Goal: Transaction & Acquisition: Purchase product/service

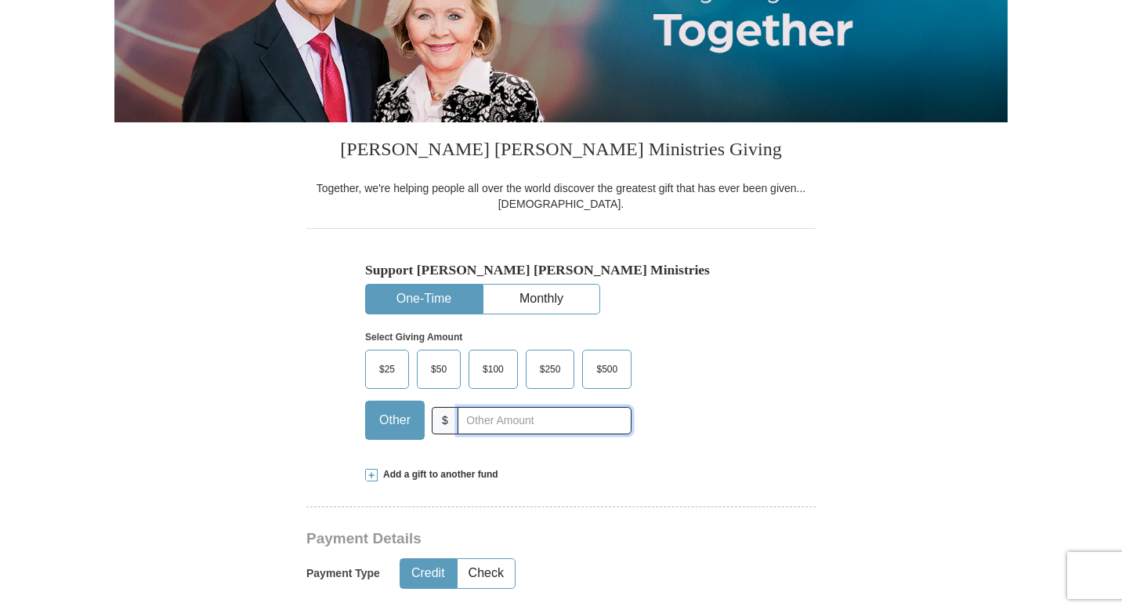
click at [488, 423] on input "text" at bounding box center [545, 420] width 174 height 27
type input "111.80"
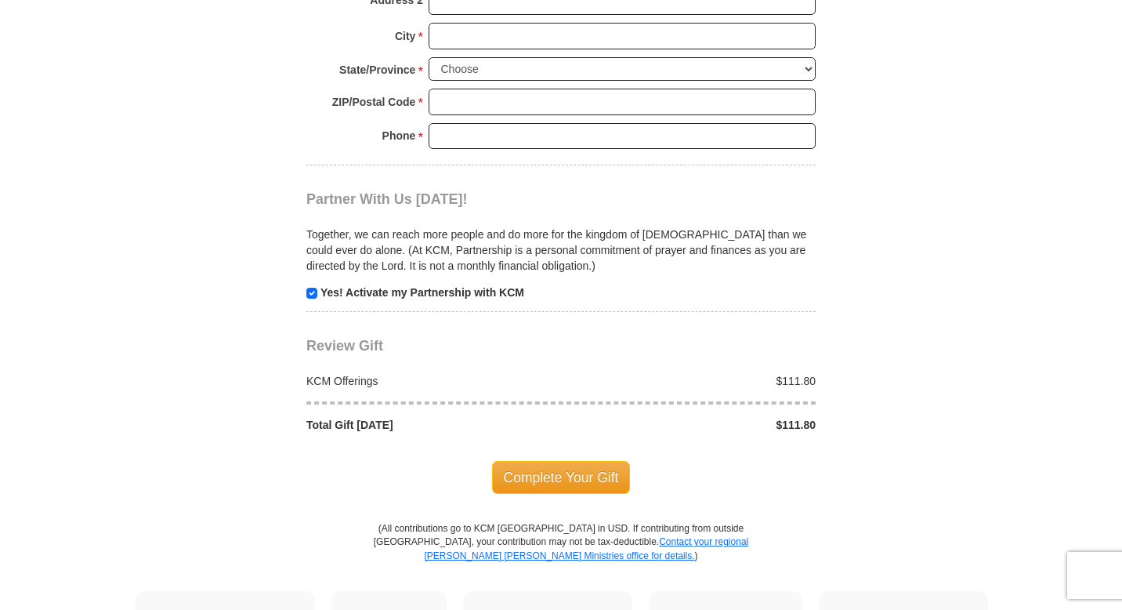
scroll to position [1403, 0]
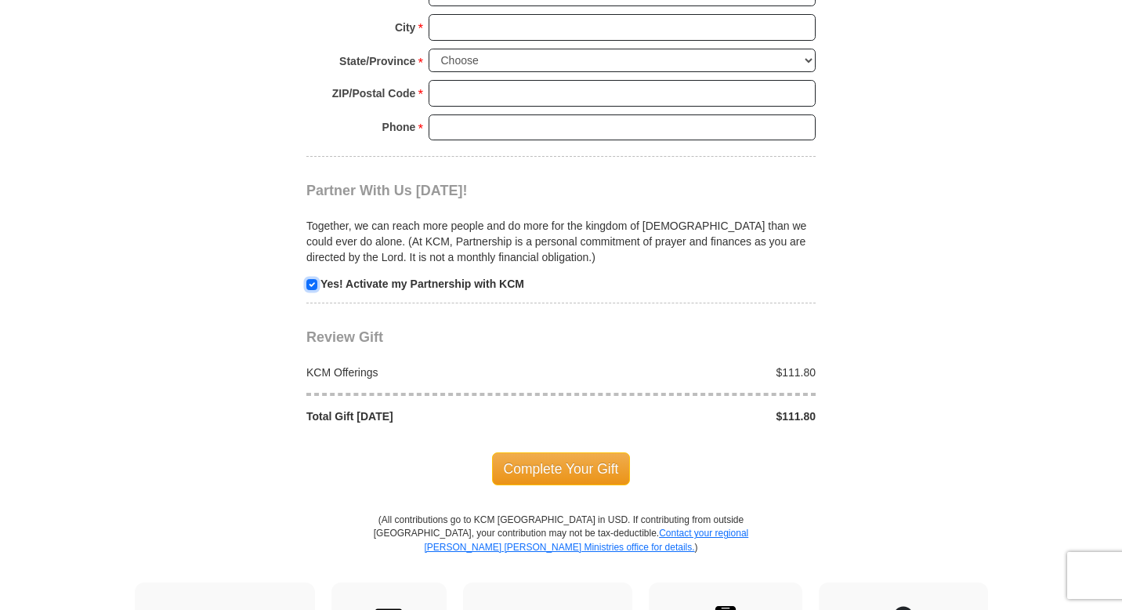
click at [315, 285] on input "checkbox" at bounding box center [311, 284] width 11 height 11
checkbox input "false"
click at [577, 466] on span "Complete Your Gift" at bounding box center [561, 468] width 139 height 33
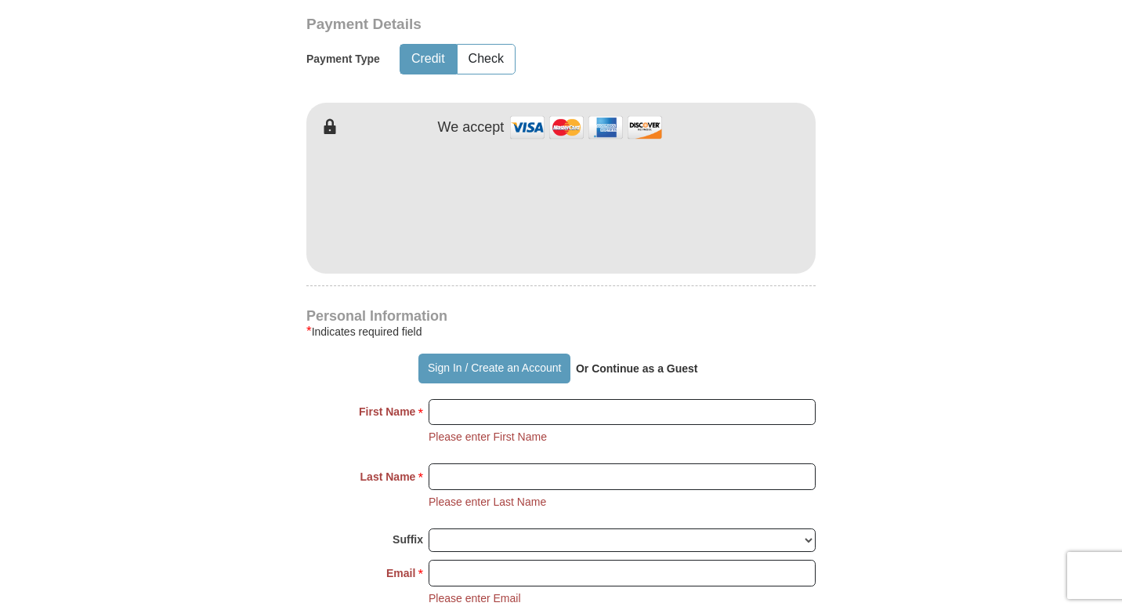
scroll to position [646, 0]
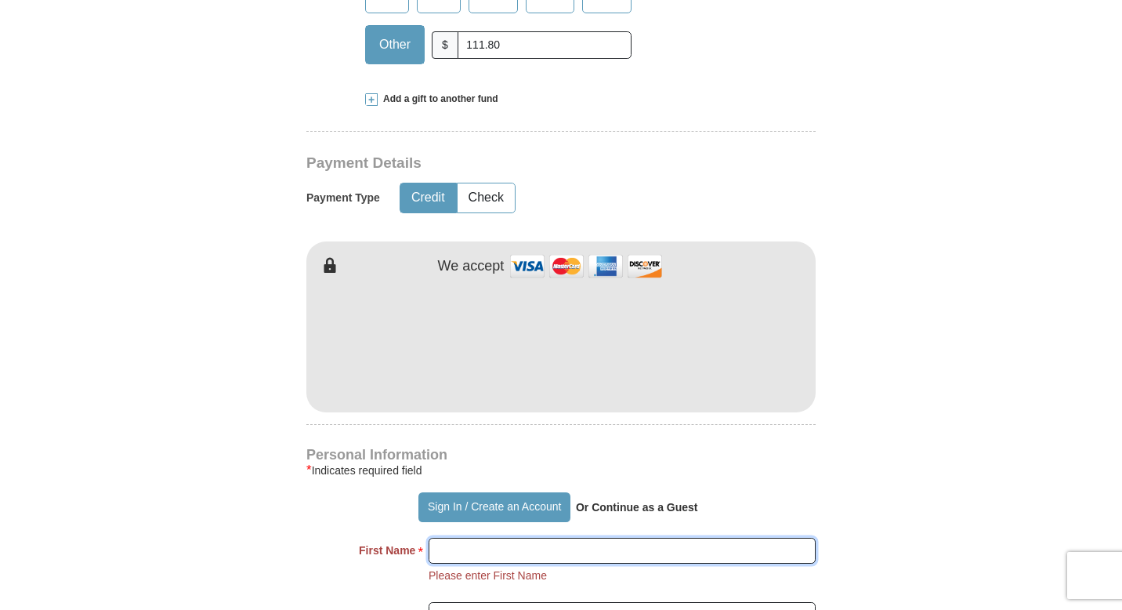
click at [454, 550] on input "First Name *" at bounding box center [622, 551] width 387 height 27
type input "[PERSON_NAME]"
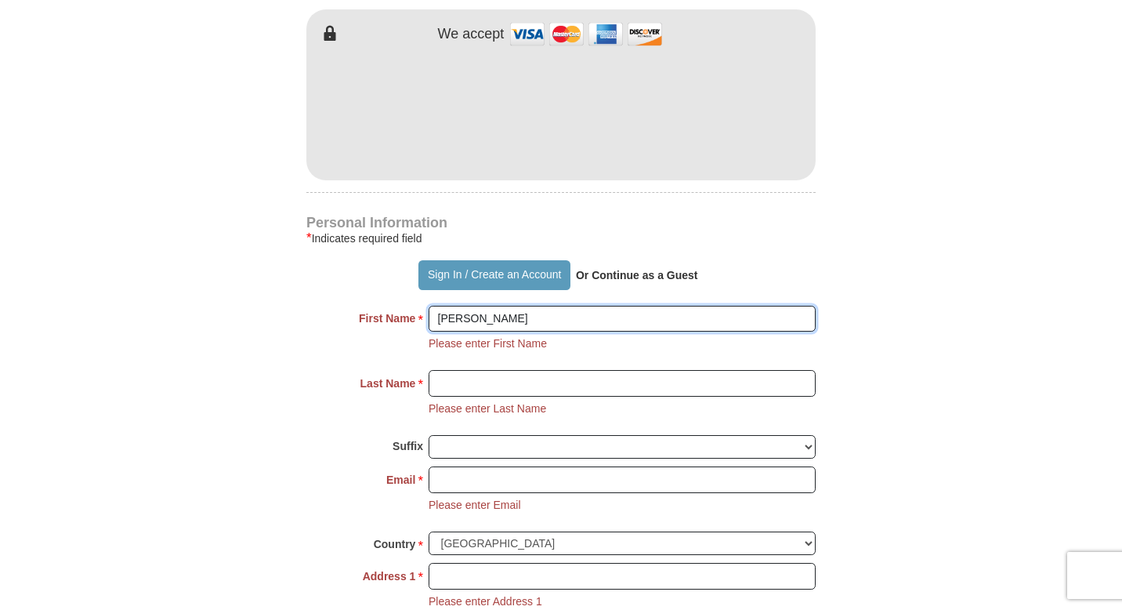
scroll to position [892, 0]
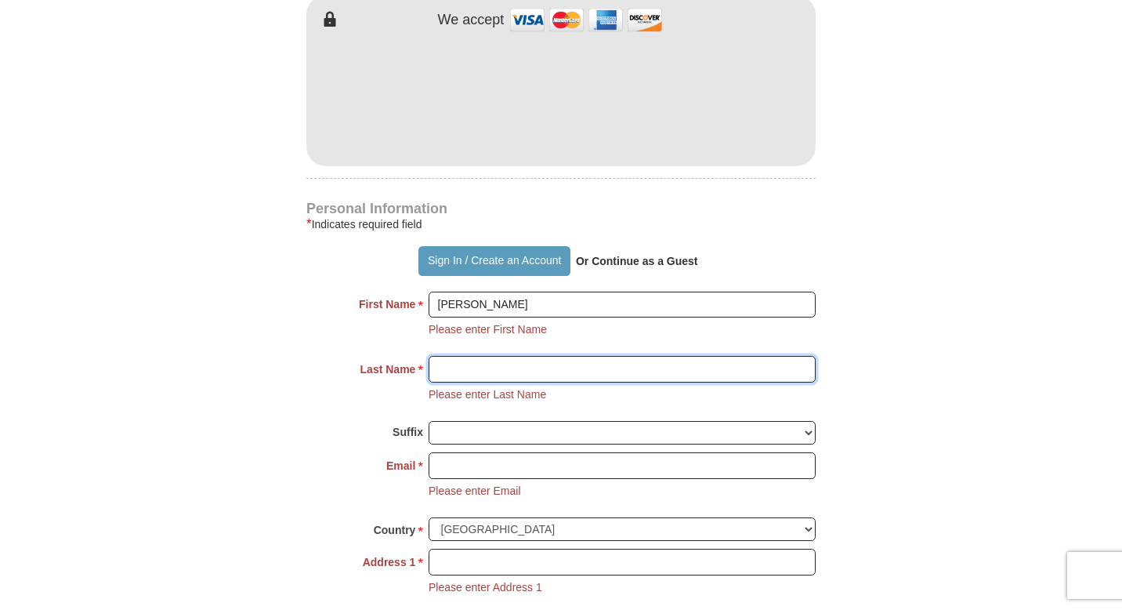
click at [451, 375] on input "Last Name *" at bounding box center [622, 369] width 387 height 27
type input "[PERSON_NAME]"
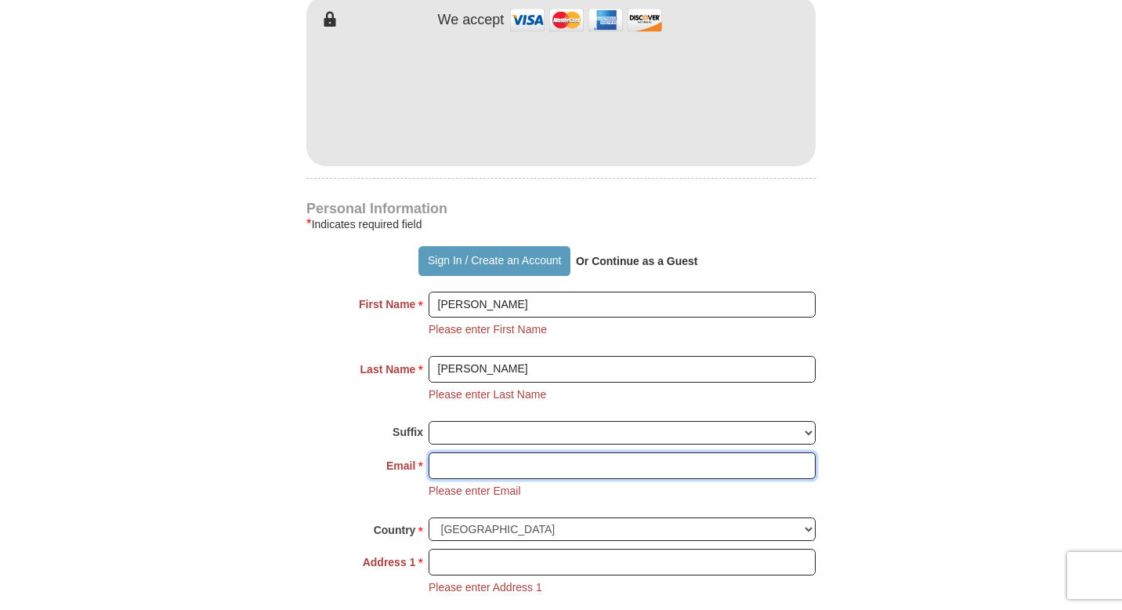
click at [457, 466] on input "Email *" at bounding box center [622, 465] width 387 height 27
type input "[EMAIL_ADDRESS][DOMAIN_NAME]"
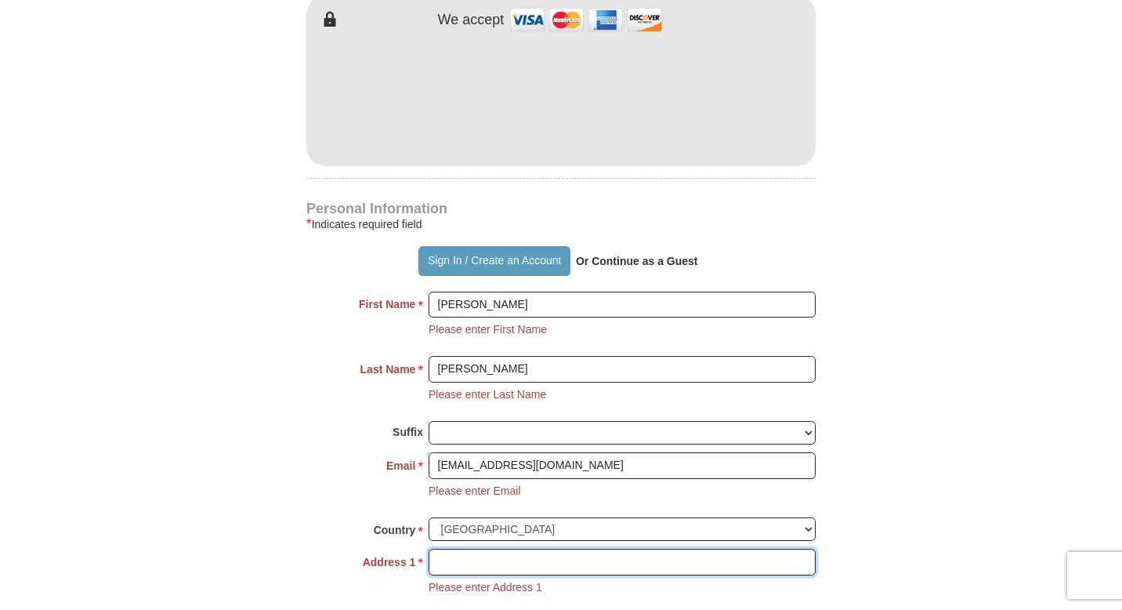
type input "1170 LCR 705"
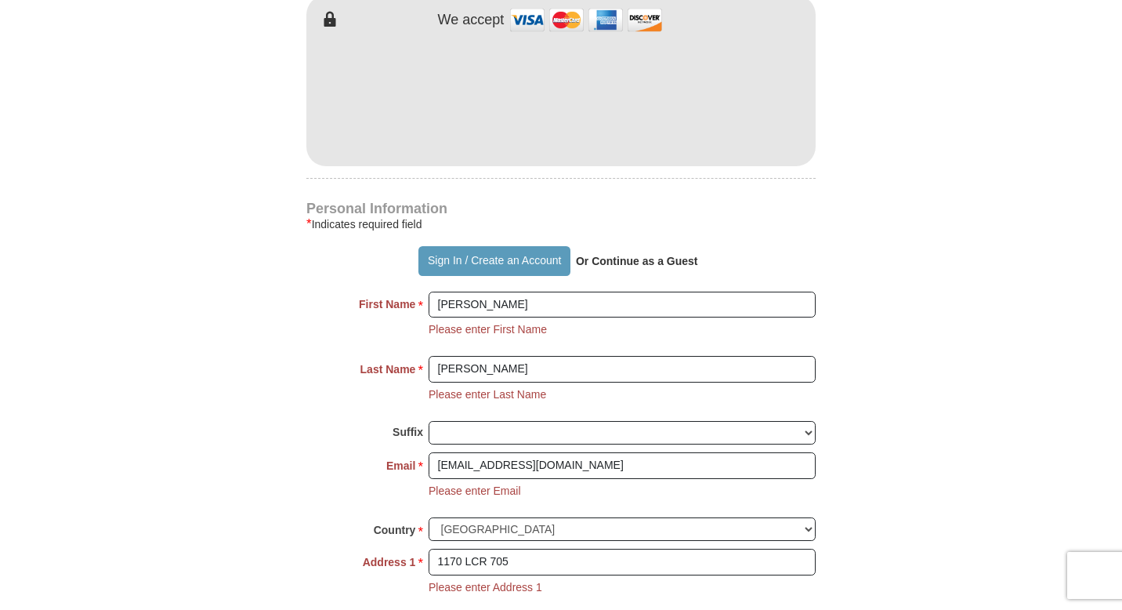
type input "[PERSON_NAME]"
select select "[GEOGRAPHIC_DATA]"
type input "76653"
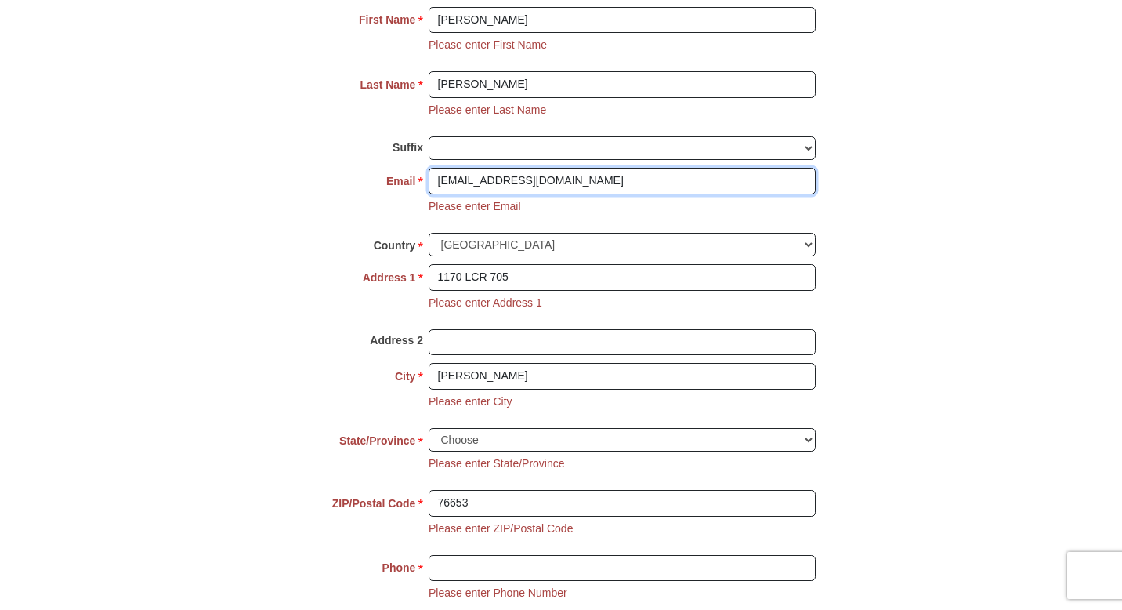
scroll to position [1302, 0]
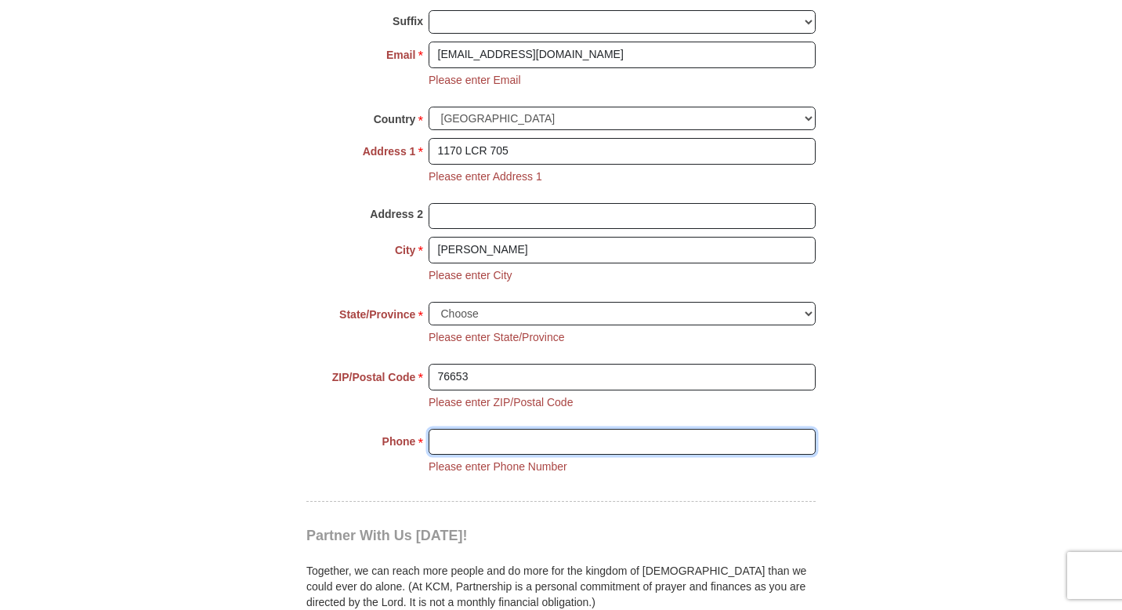
click at [470, 447] on input "Phone * *" at bounding box center [622, 442] width 387 height 27
click at [502, 442] on input "9795953072" at bounding box center [622, 442] width 387 height 27
type input "9"
click at [451, 446] on input "Phone * *" at bounding box center [622, 442] width 387 height 27
type input "[PHONE_NUMBER]"
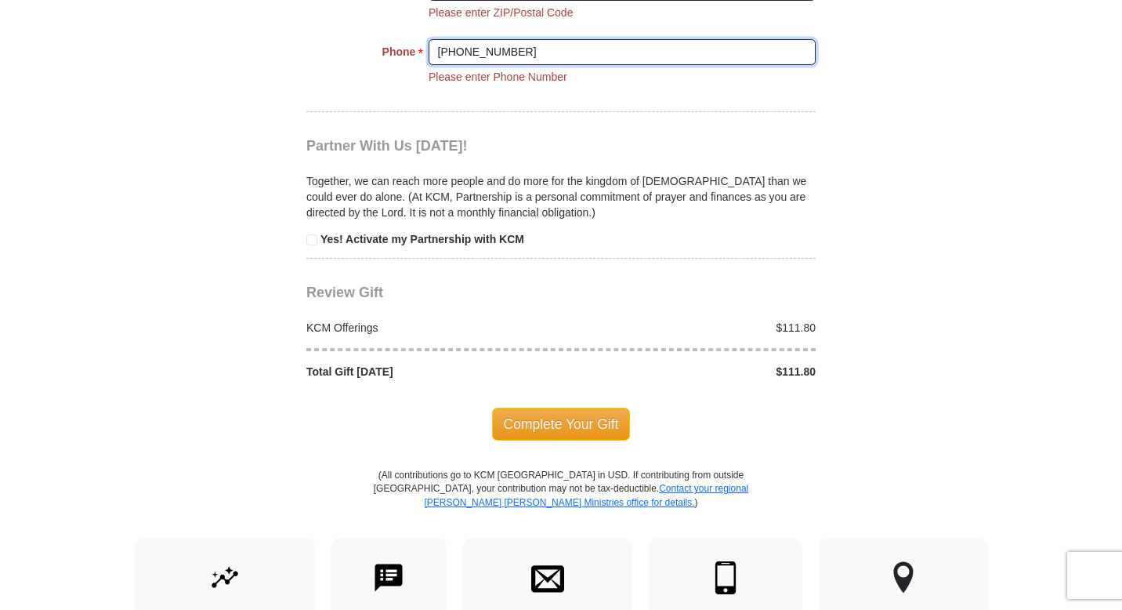
scroll to position [1701, 0]
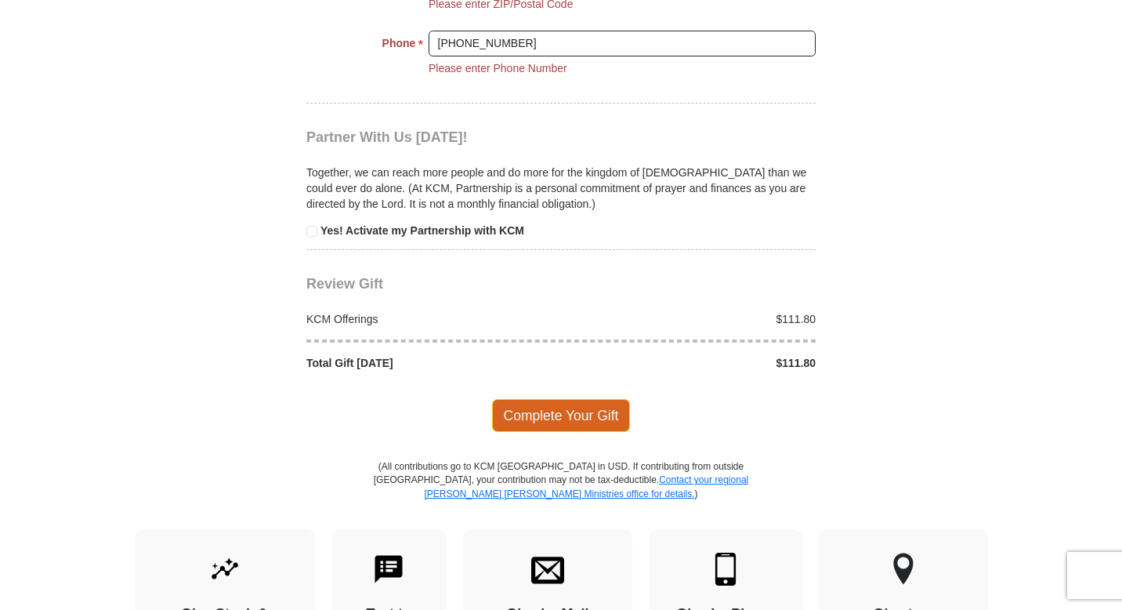
click at [554, 412] on span "Complete Your Gift" at bounding box center [561, 415] width 139 height 33
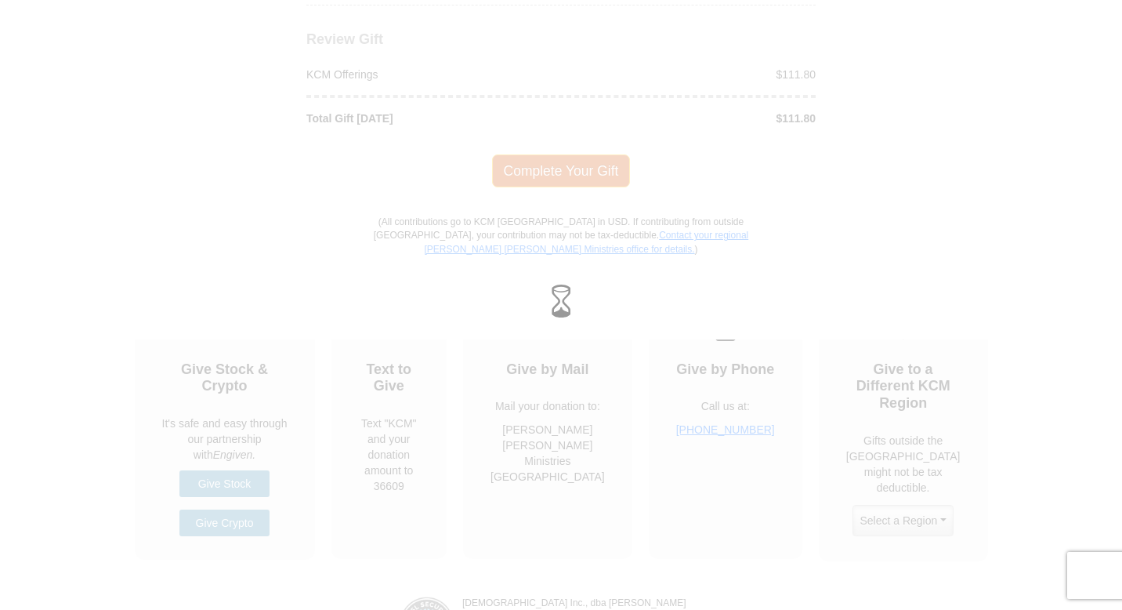
scroll to position [1517, 0]
